Goal: Information Seeking & Learning: Learn about a topic

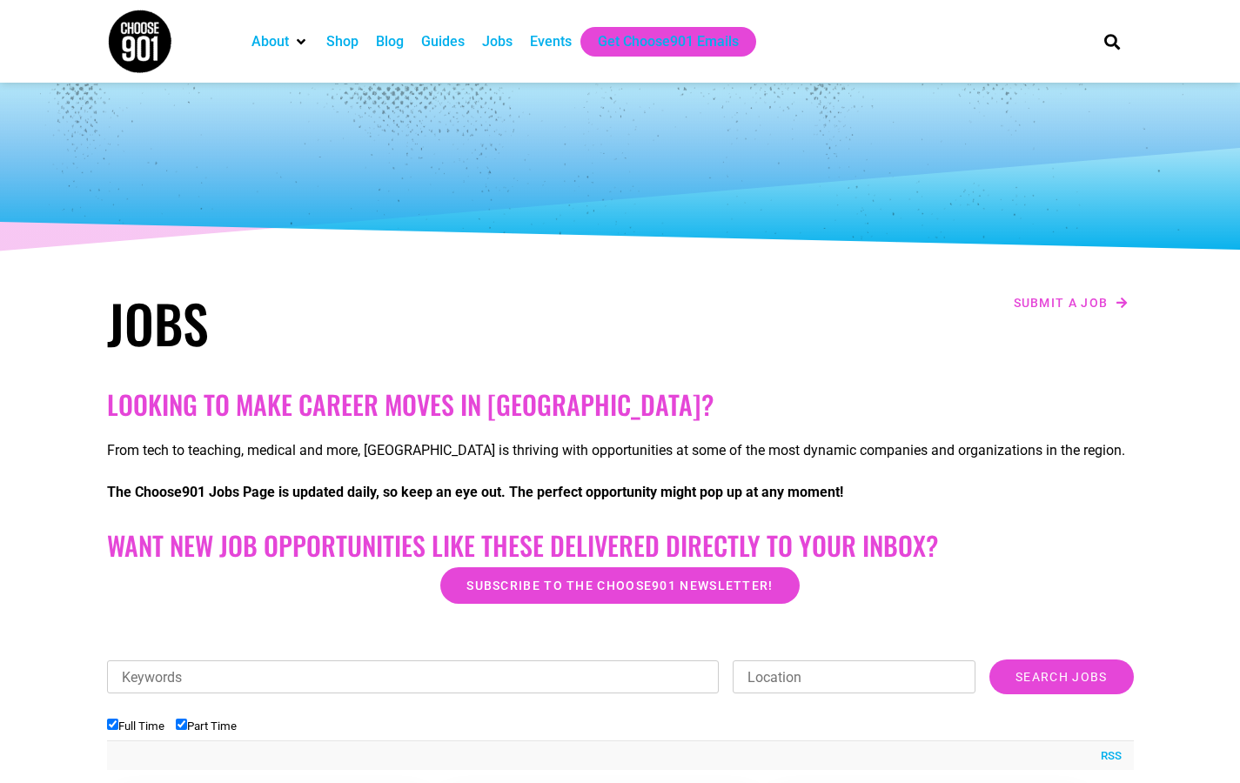
click at [854, 677] on input "Location" at bounding box center [854, 677] width 243 height 33
type input "[GEOGRAPHIC_DATA], [GEOGRAPHIC_DATA]"
click at [1061, 677] on input "Search Jobs" at bounding box center [1062, 677] width 144 height 35
click at [413, 677] on input "Keywords" at bounding box center [413, 677] width 613 height 33
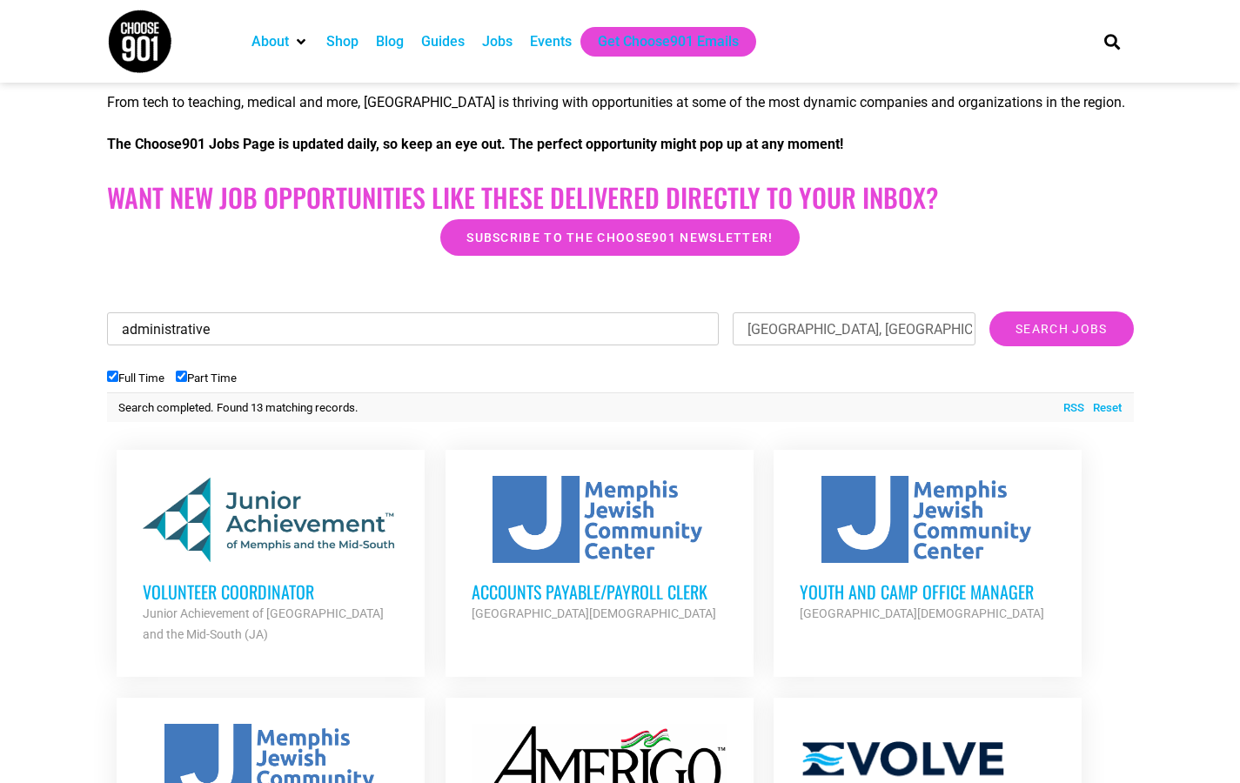
scroll to position [696, 0]
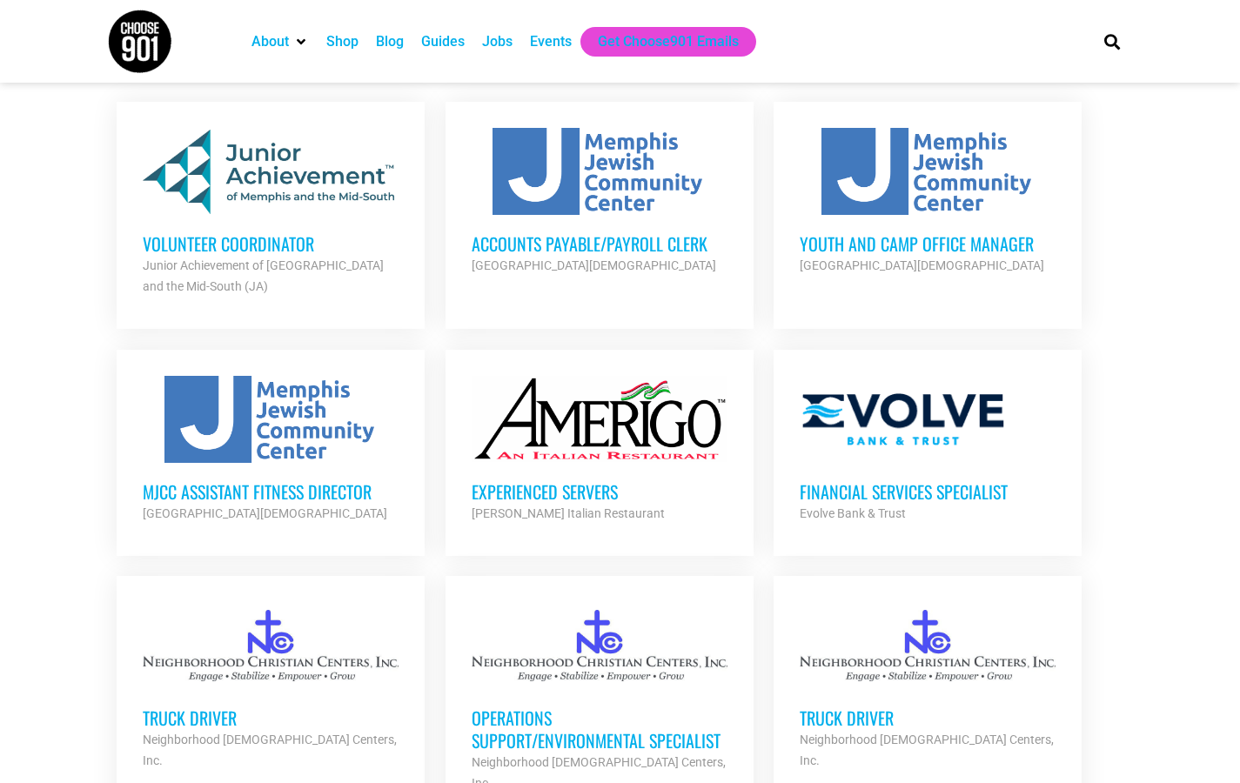
type input "administrative"
click at [271, 212] on ul "Volunteer Coordinator Junior Achievement of Memphis and the Mid-South (JA) Part…" at bounding box center [620, 690] width 1027 height 1198
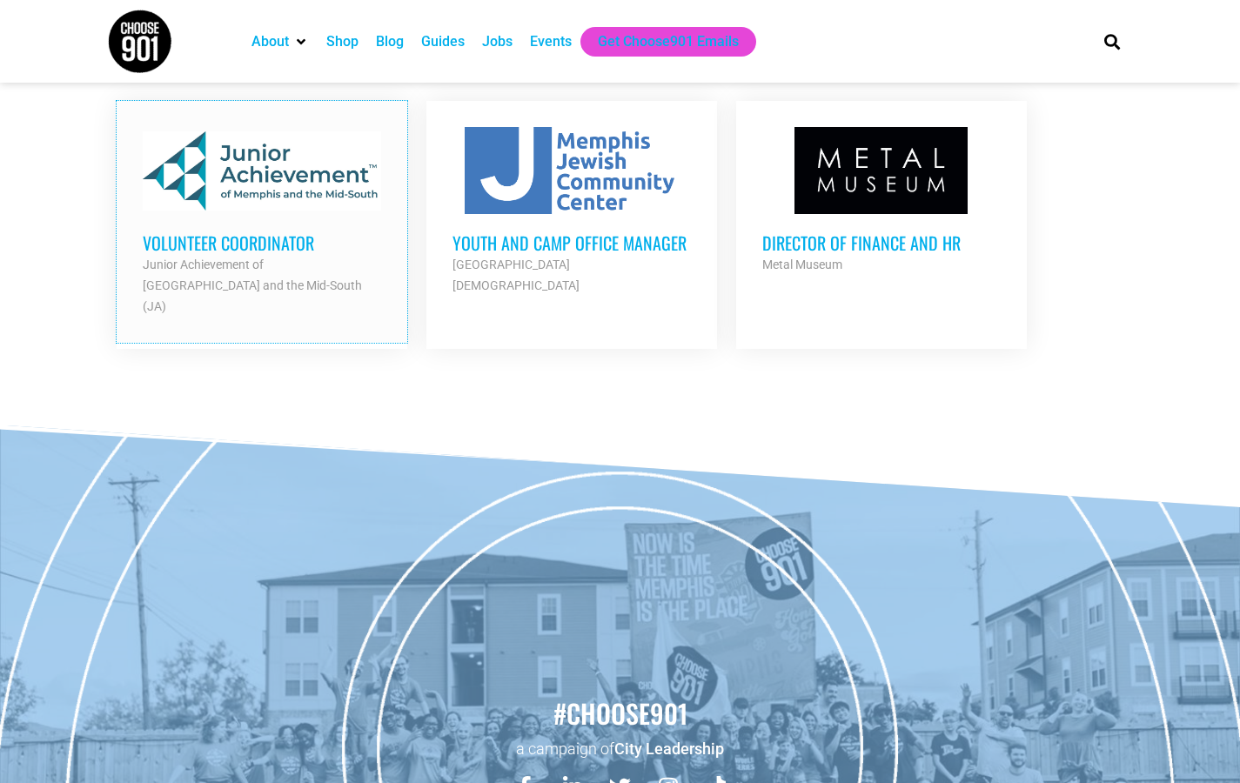
click at [248, 211] on div at bounding box center [262, 170] width 238 height 87
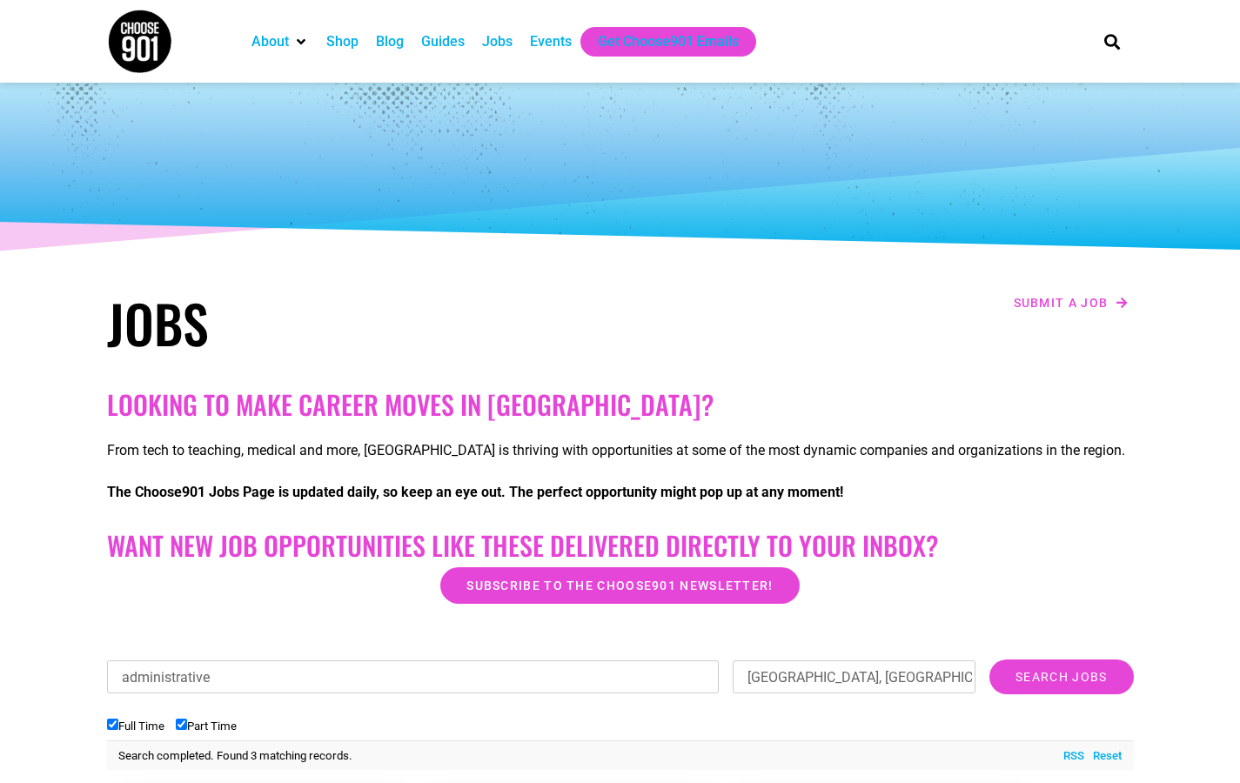
scroll to position [348, 0]
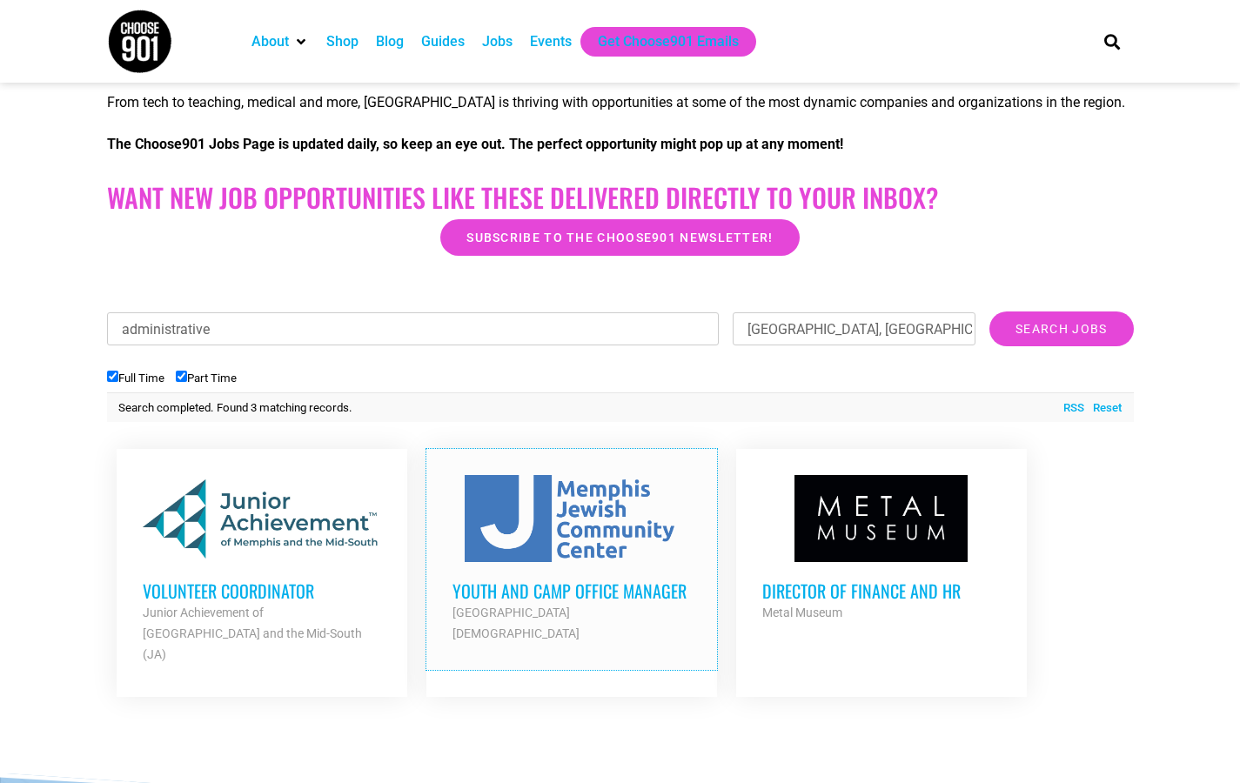
click at [532, 560] on div at bounding box center [572, 518] width 238 height 87
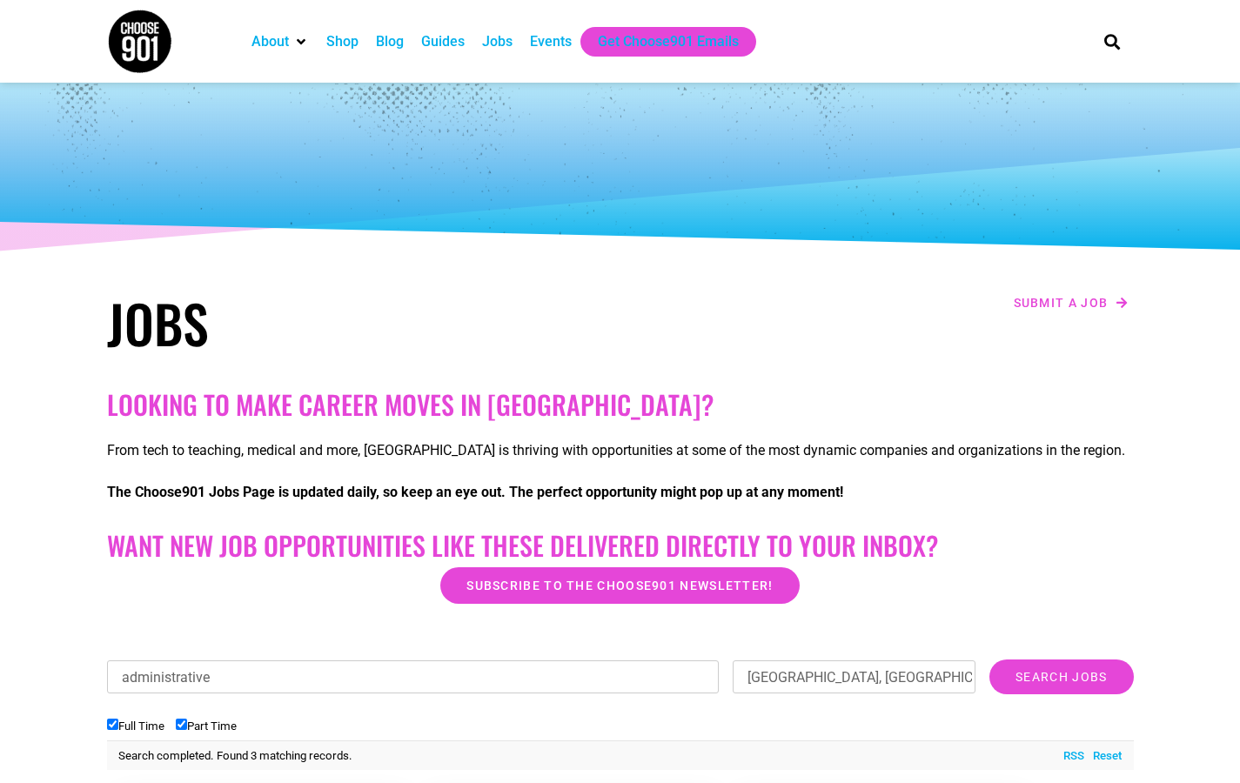
scroll to position [348, 0]
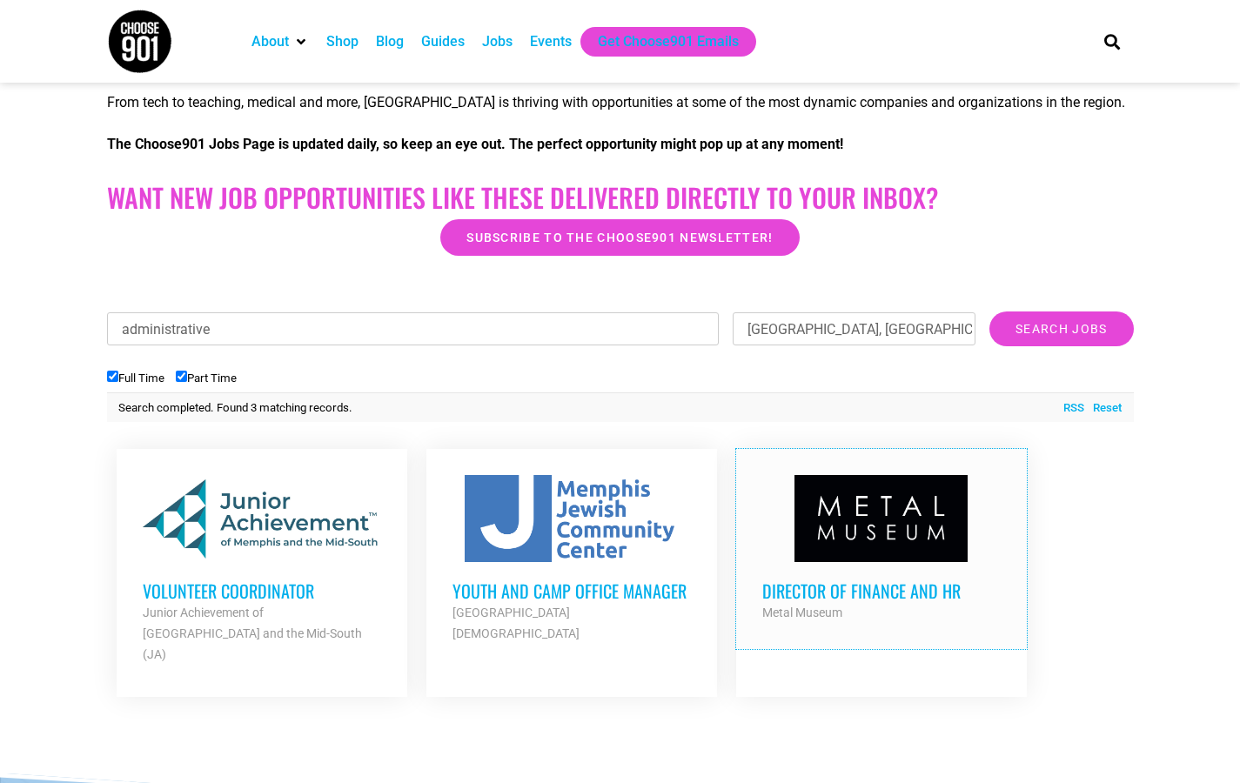
click at [815, 548] on div at bounding box center [881, 518] width 238 height 87
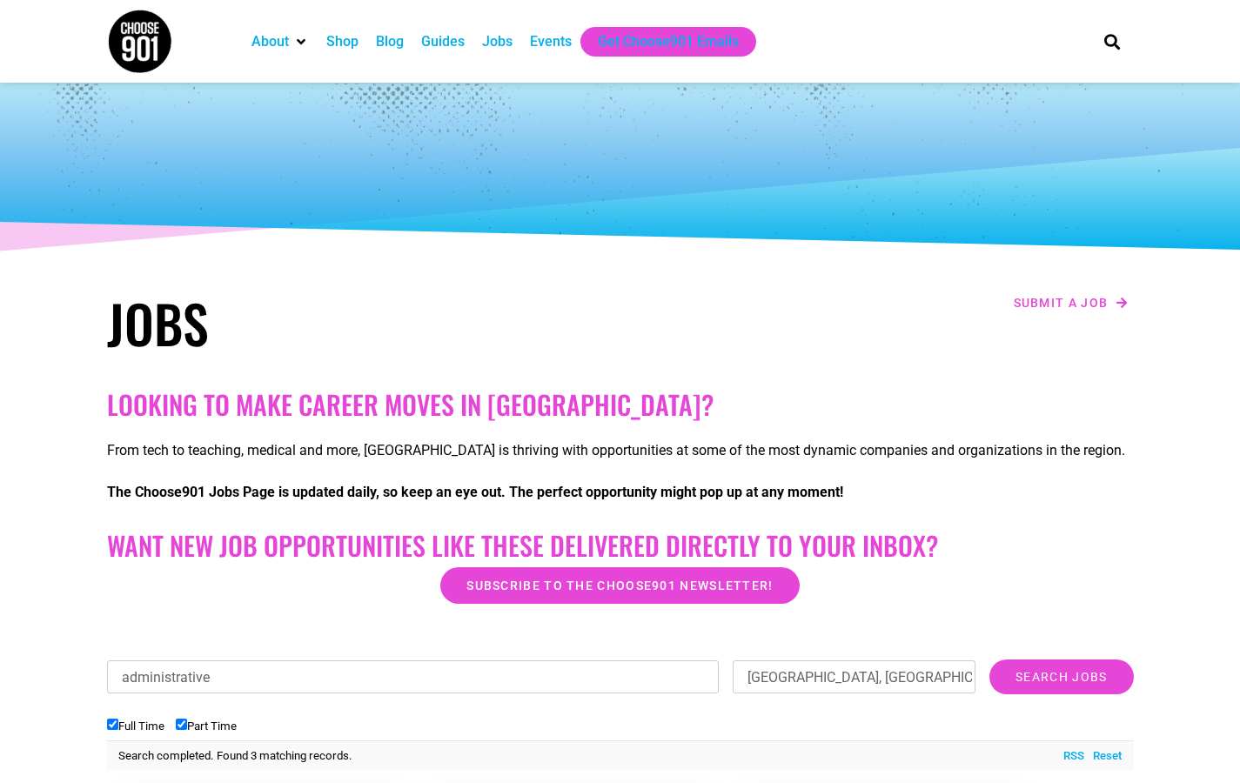
scroll to position [348, 0]
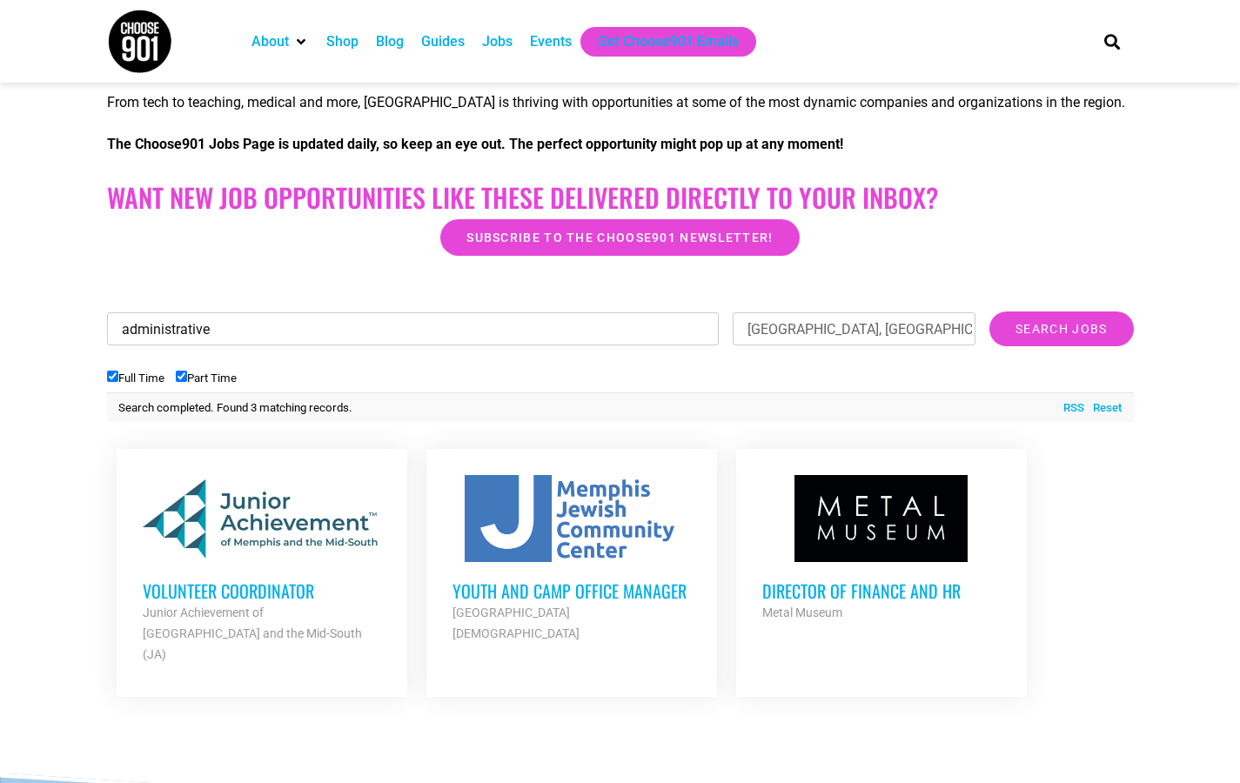
click at [413, 329] on input "administrative" at bounding box center [413, 328] width 613 height 33
type input "customer service"
click at [1061, 329] on input "Search Jobs" at bounding box center [1062, 329] width 144 height 35
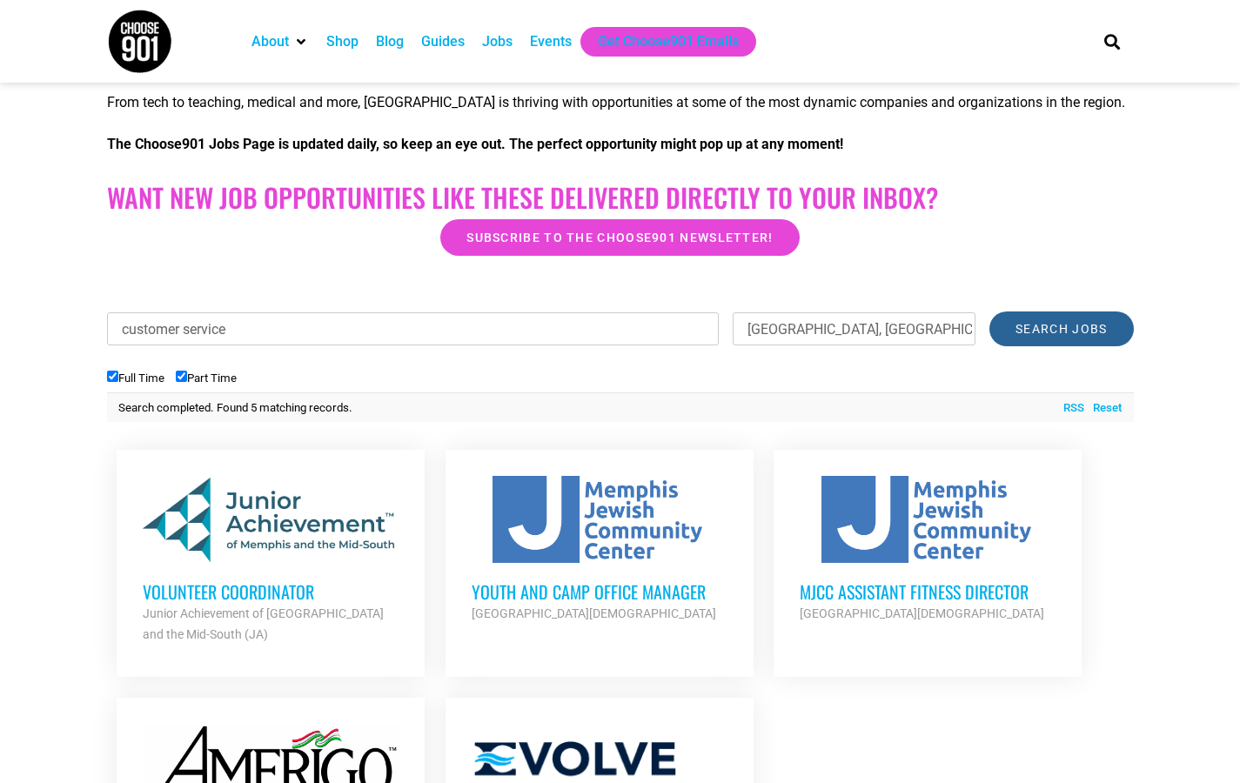
scroll to position [696, 0]
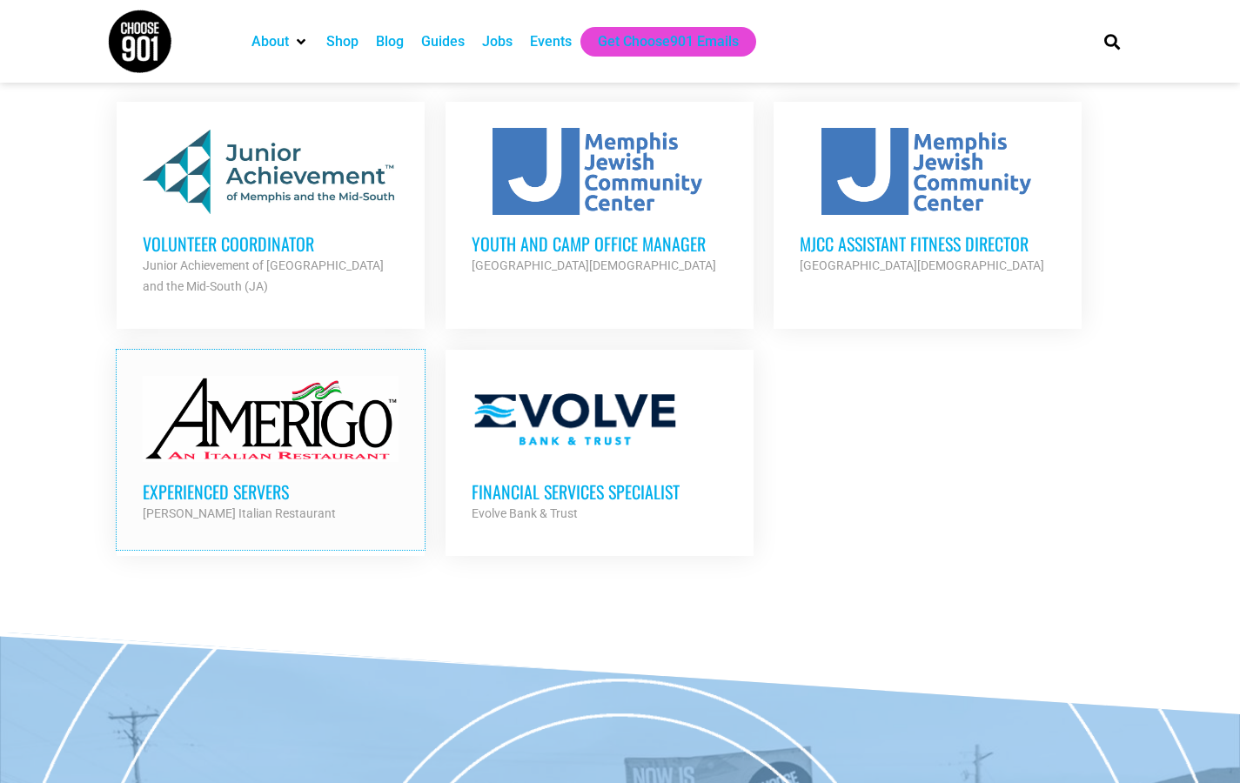
click at [271, 449] on div at bounding box center [271, 419] width 256 height 87
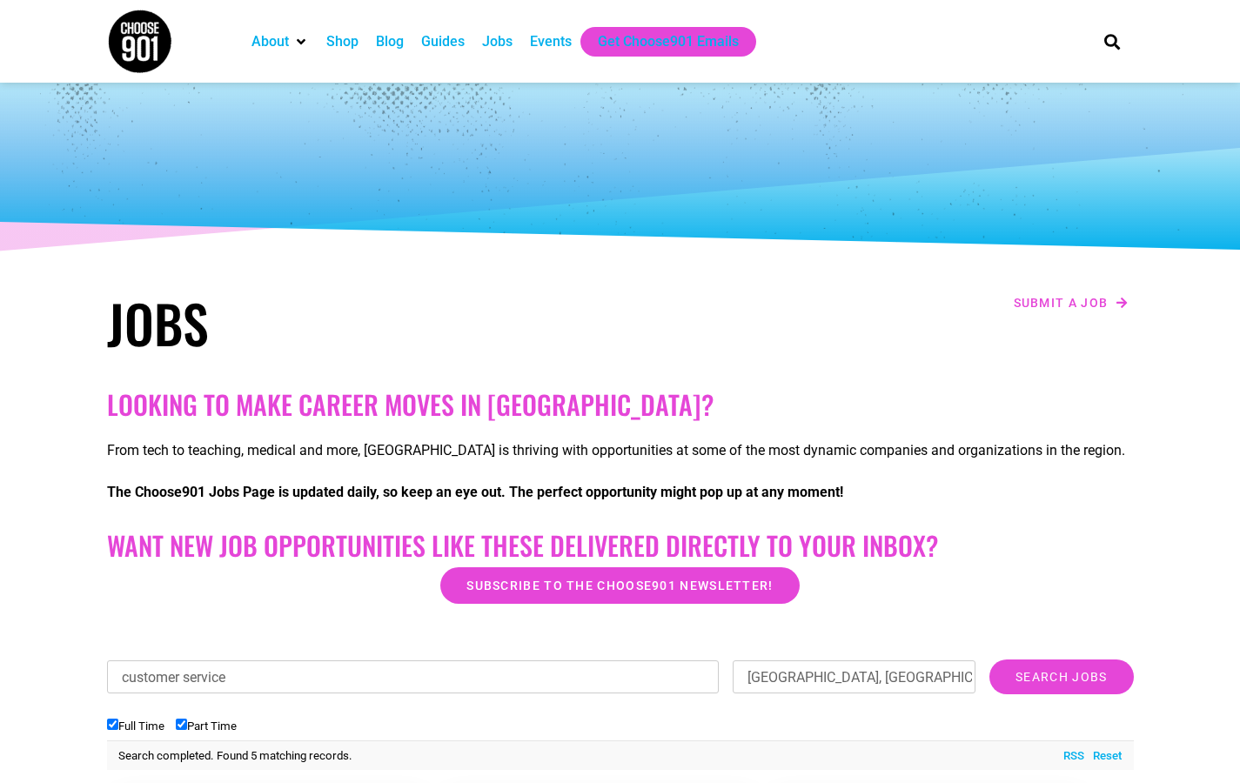
scroll to position [348, 0]
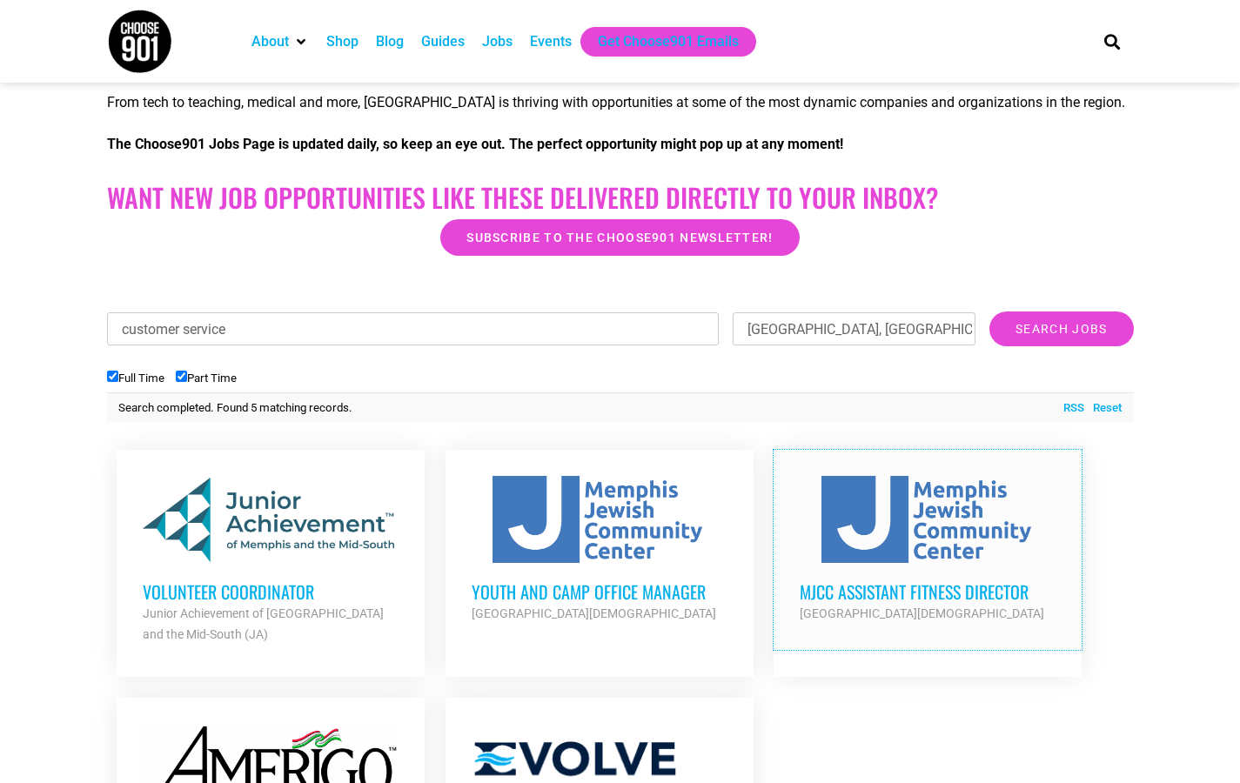
click at [928, 550] on div at bounding box center [928, 519] width 256 height 87
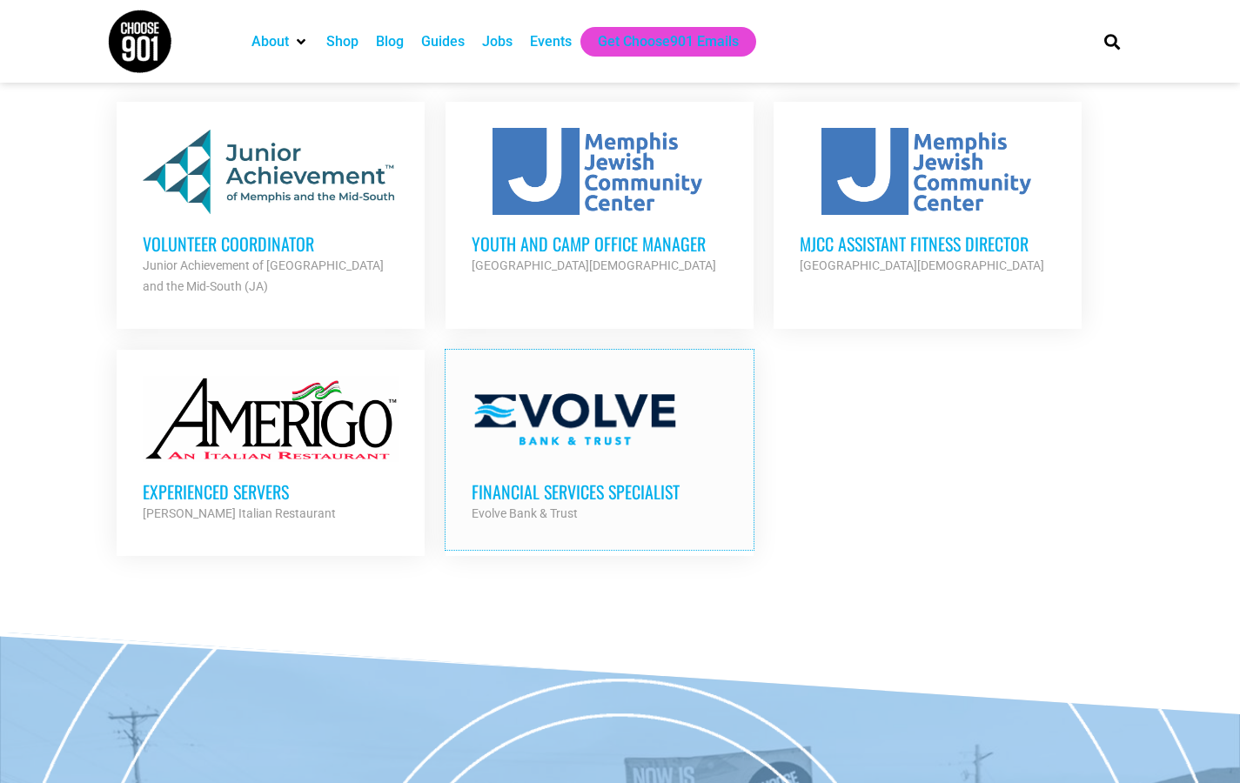
click at [599, 449] on div at bounding box center [600, 419] width 256 height 87
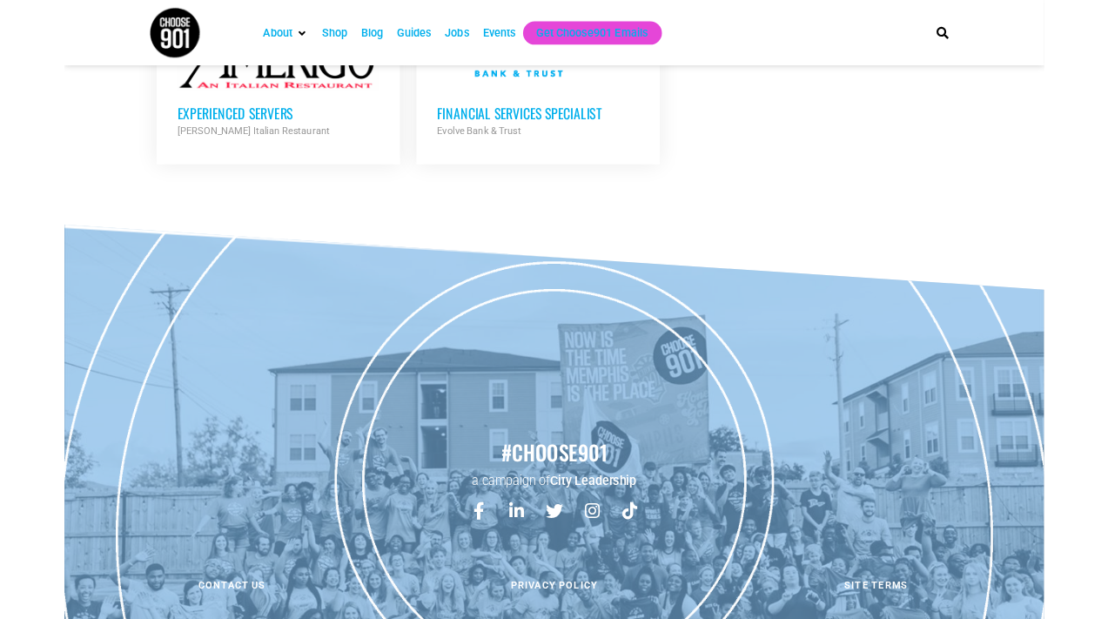
scroll to position [696, 0]
